Goal: Book appointment/travel/reservation

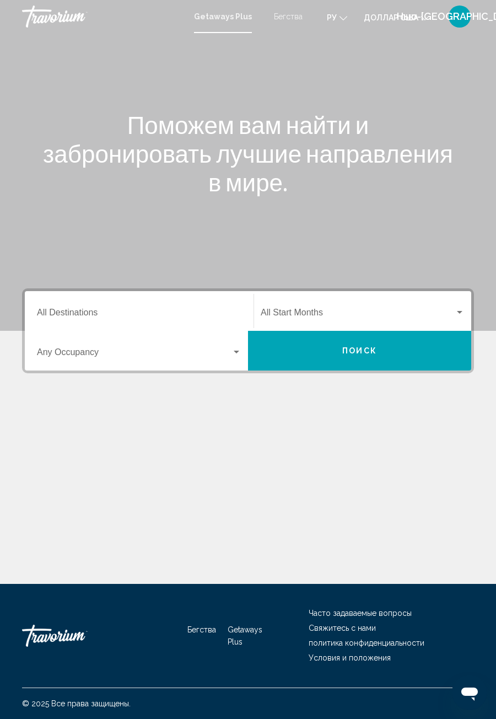
click at [88, 311] on input "Destination All Destinations" at bounding box center [139, 315] width 205 height 10
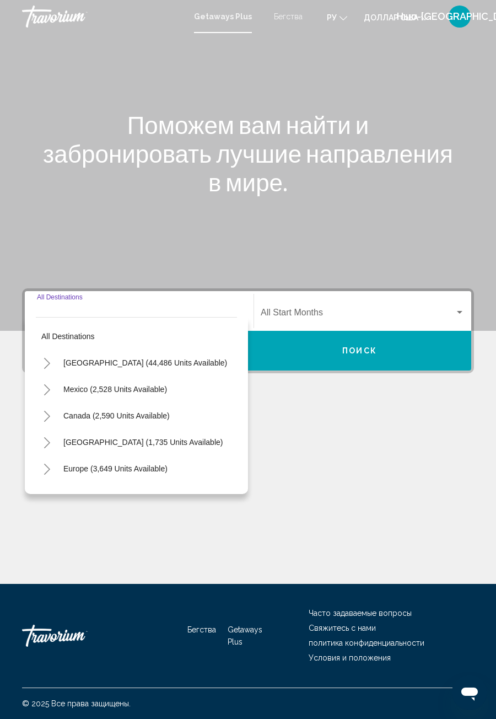
scroll to position [35, 0]
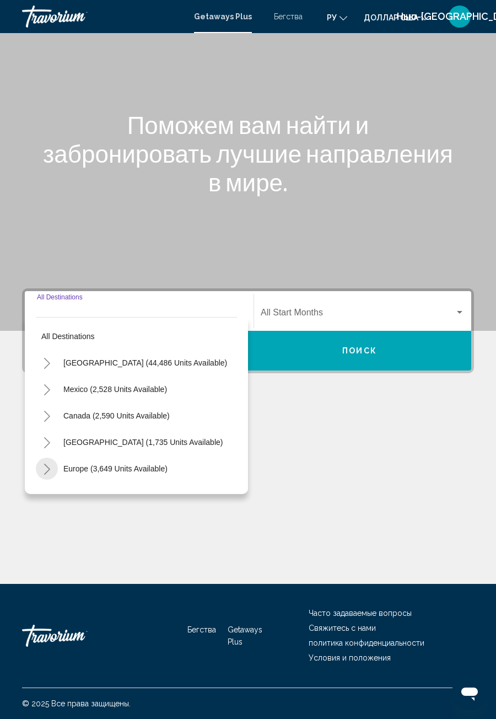
click at [51, 458] on button "Toggle Europe (3,649 units available)" at bounding box center [47, 469] width 22 height 22
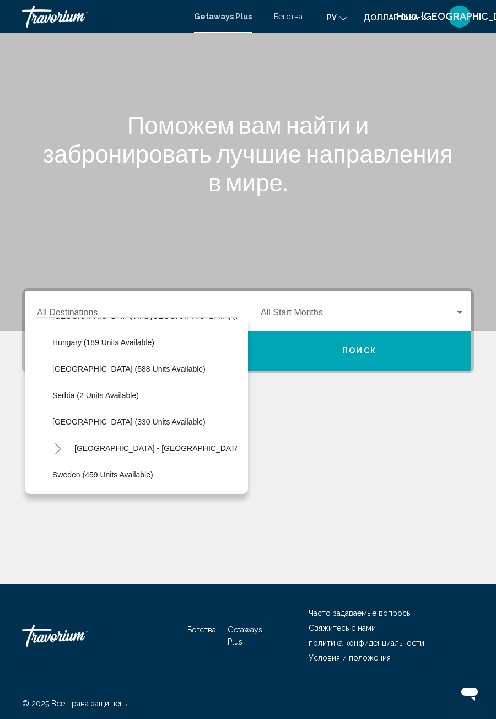
scroll to position [368, 0]
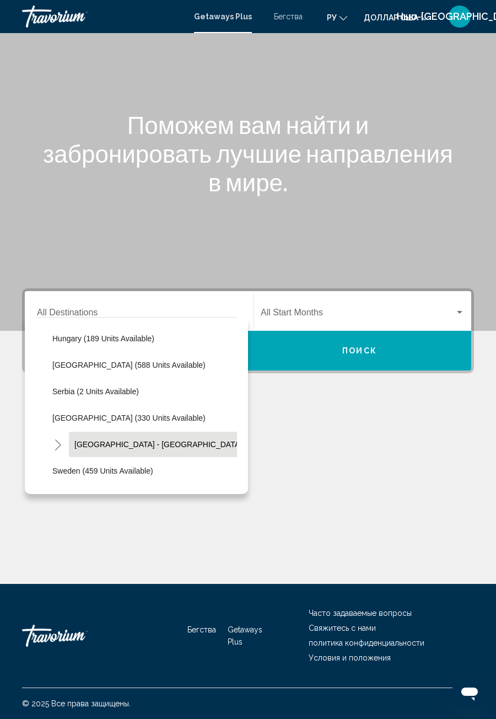
click at [165, 440] on span "[GEOGRAPHIC_DATA] - [GEOGRAPHIC_DATA] (73 units available)" at bounding box center [192, 444] width 236 height 9
type input "**********"
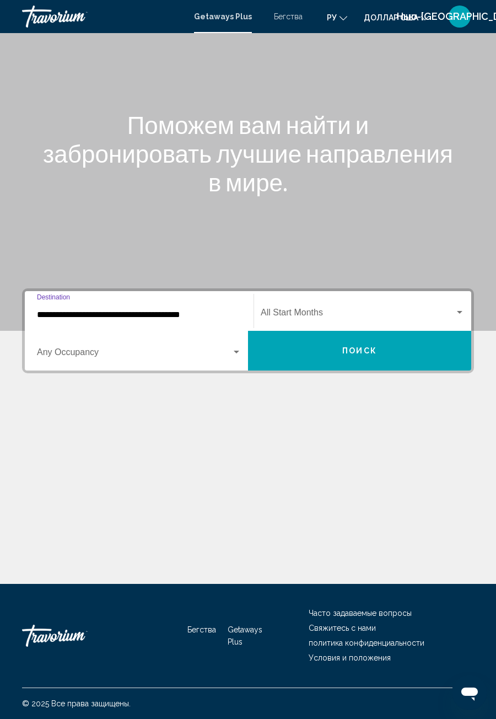
click at [365, 347] on span "Поиск" at bounding box center [360, 351] width 35 height 9
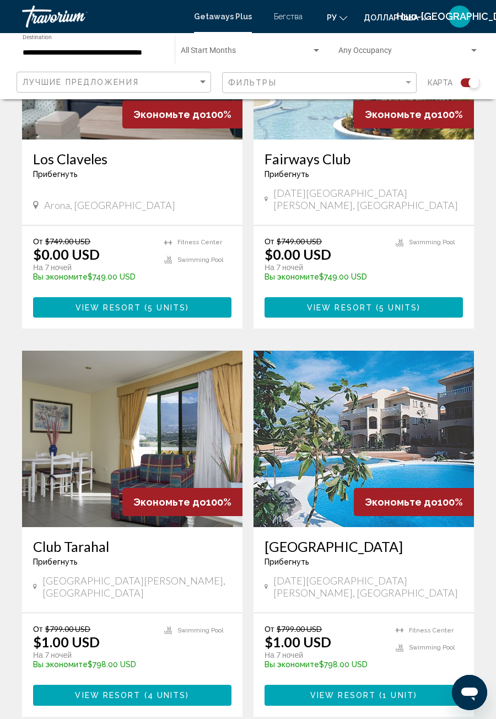
scroll to position [419, 0]
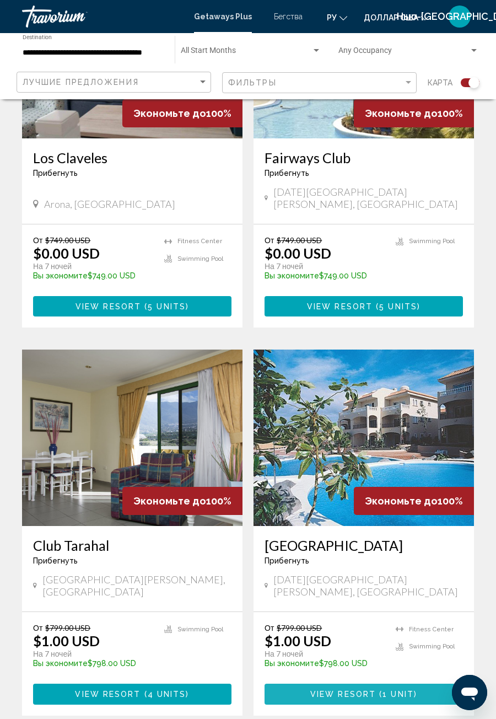
click at [392, 691] on span "1 unit" at bounding box center [398, 695] width 31 height 9
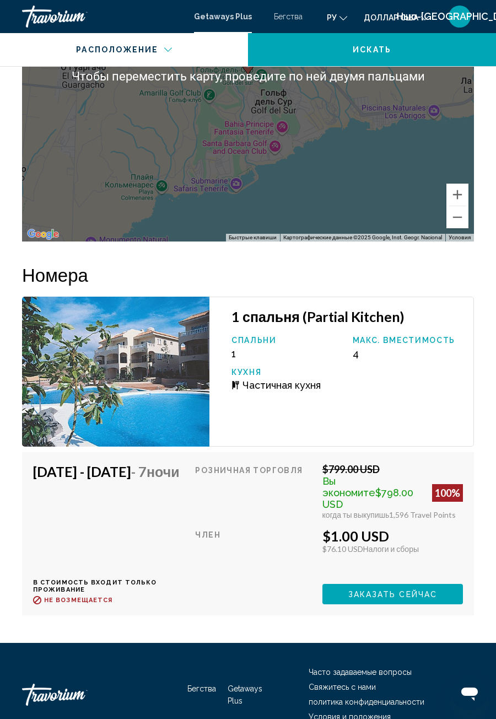
scroll to position [2017, 0]
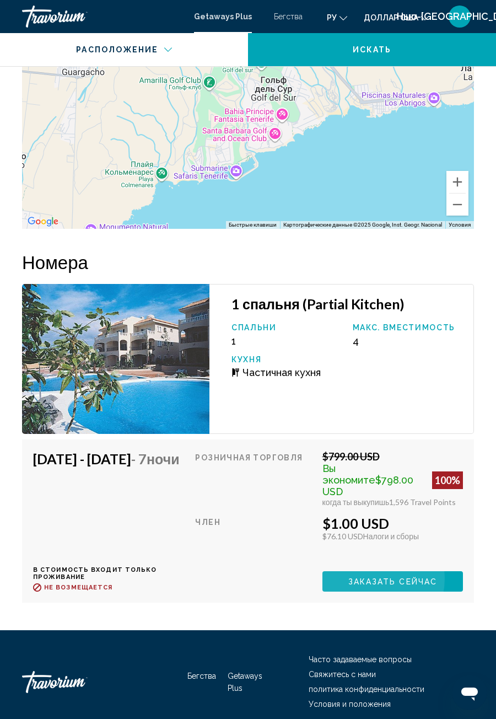
click at [377, 577] on span "Заказать сейчас" at bounding box center [393, 581] width 89 height 9
